Goal: Complete application form

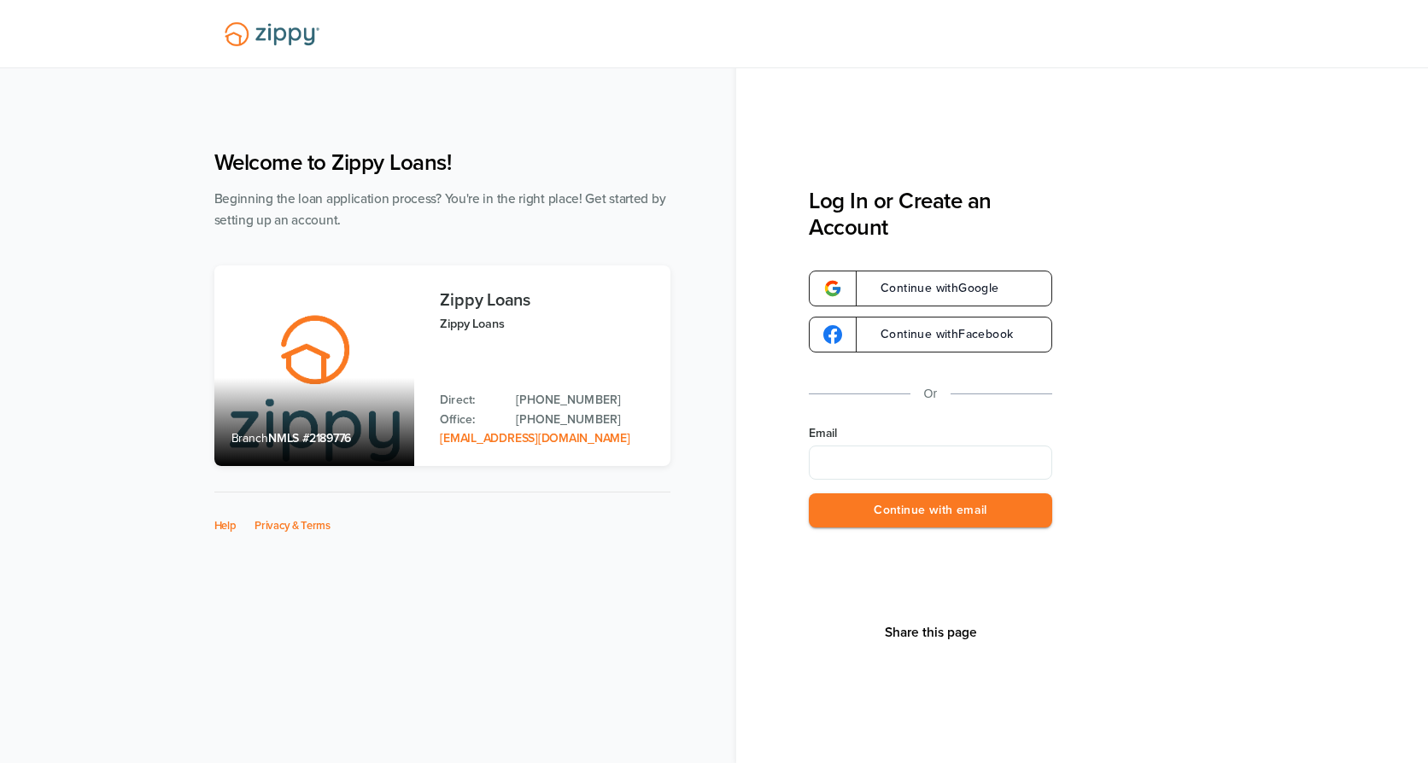
click at [834, 459] on input "Email" at bounding box center [930, 463] width 243 height 34
type input "**********"
click at [888, 505] on button "Continue with email" at bounding box center [930, 511] width 243 height 35
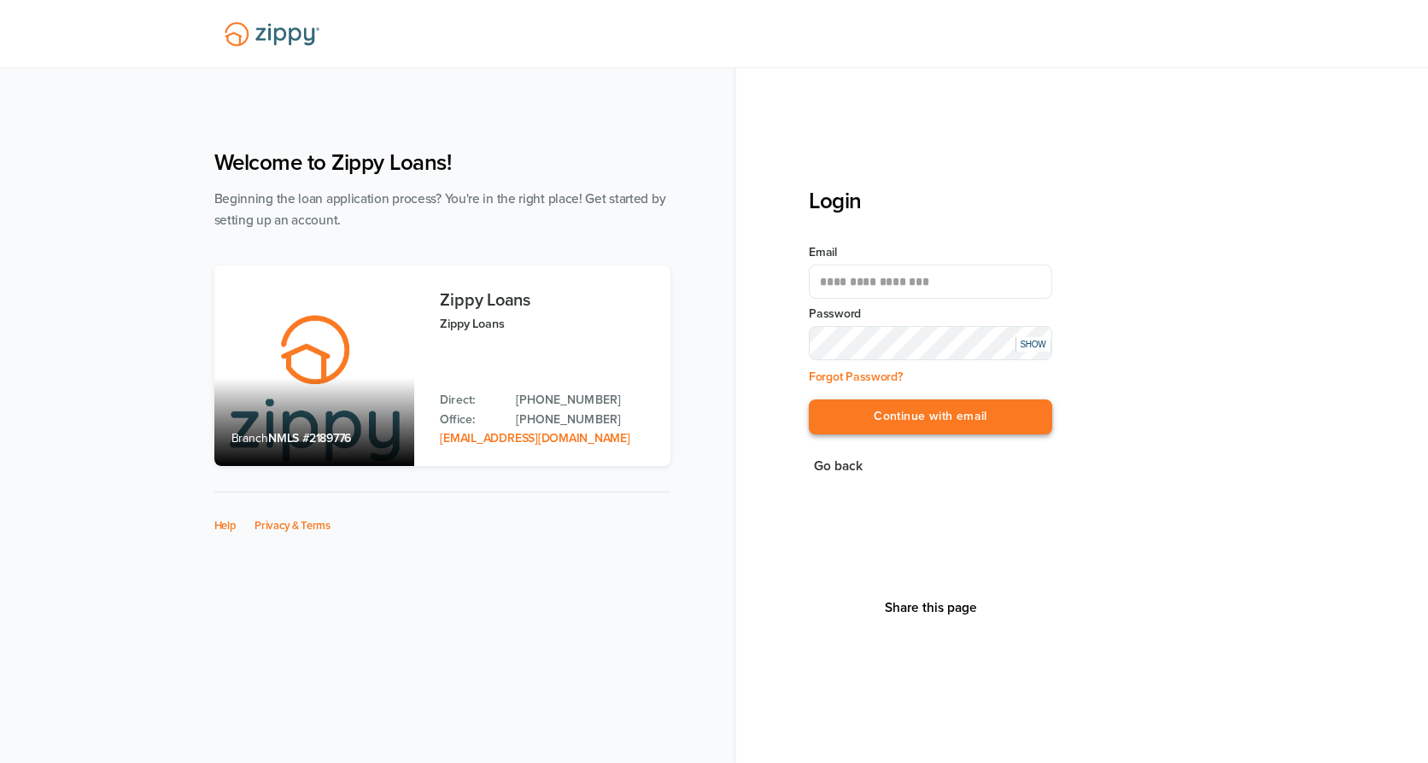
click at [1016, 415] on button "Continue with email" at bounding box center [930, 417] width 243 height 35
